Goal: Task Accomplishment & Management: Use online tool/utility

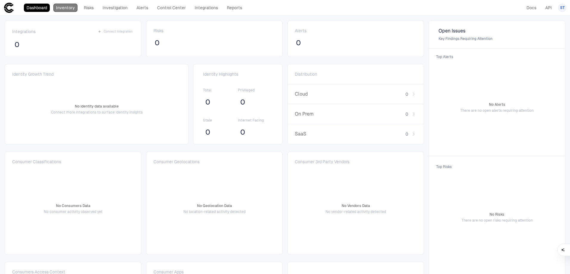
click at [66, 6] on link "Inventory" at bounding box center [65, 8] width 24 height 8
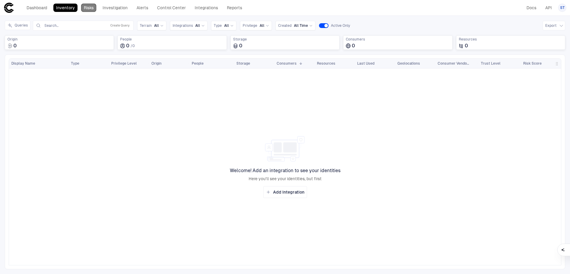
click at [91, 10] on link "Risks" at bounding box center [88, 8] width 15 height 8
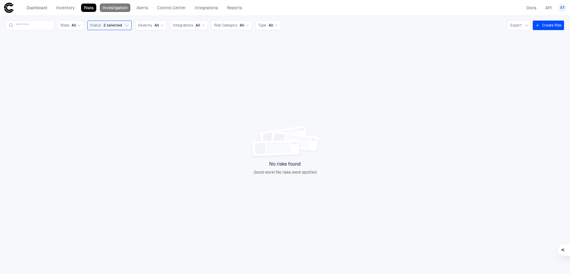
click at [123, 9] on link "Investigation" at bounding box center [115, 8] width 30 height 8
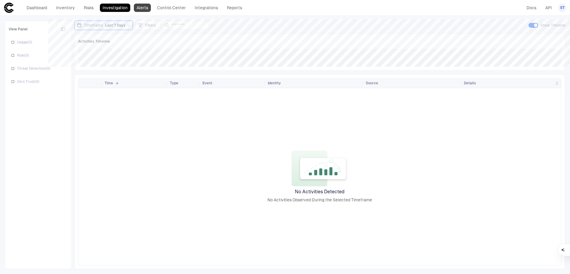
click at [139, 5] on link "Alerts" at bounding box center [142, 8] width 17 height 8
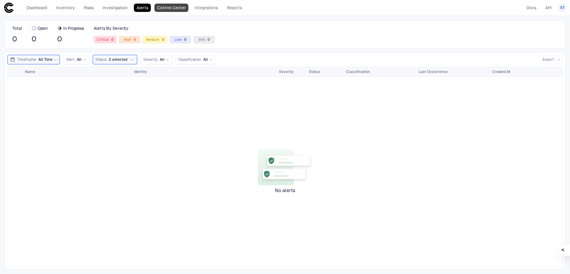
click at [174, 6] on link "Control Center" at bounding box center [171, 8] width 34 height 8
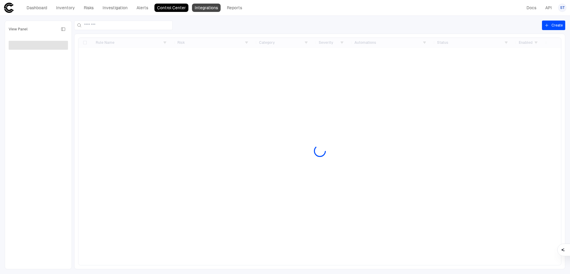
click at [206, 7] on link "Integrations" at bounding box center [206, 8] width 29 height 8
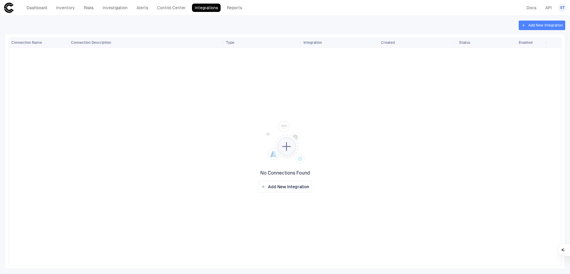
click at [536, 26] on button "Add New Integration" at bounding box center [541, 26] width 46 height 10
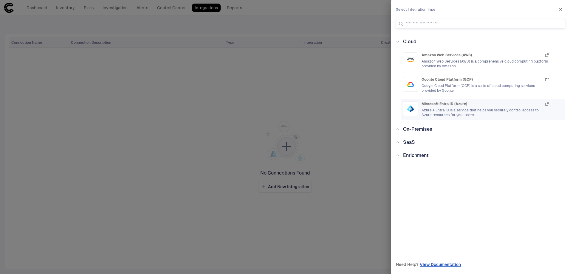
click at [493, 107] on div "Microsoft Entra ID (Azure) Azure + Entra ID is a service that helps you securel…" at bounding box center [485, 109] width 128 height 16
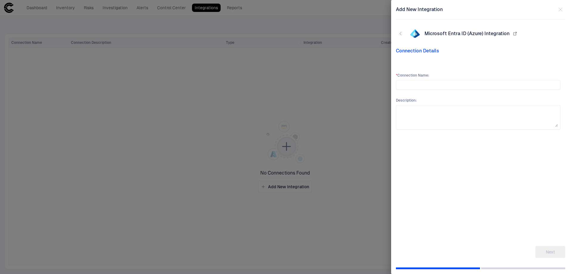
click at [323, 95] on div at bounding box center [285, 137] width 570 height 274
click at [559, 11] on icon "button" at bounding box center [560, 9] width 5 height 5
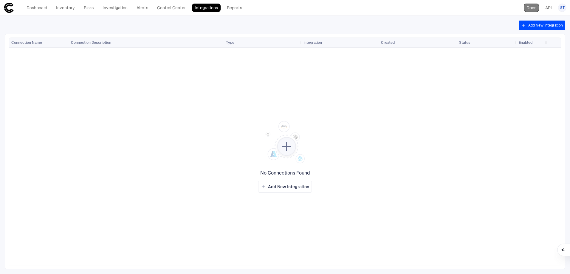
click at [529, 6] on link "Docs" at bounding box center [530, 8] width 15 height 8
